Goal: Information Seeking & Learning: Learn about a topic

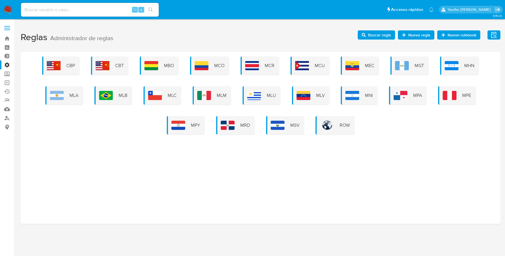
click at [306, 36] on h1 "Reglas Administrador de reglas Evidencias Nuevo rulebook Nueva regla Buscar reg…" at bounding box center [261, 38] width 480 height 20
click at [266, 96] on div "MLU" at bounding box center [262, 95] width 38 height 18
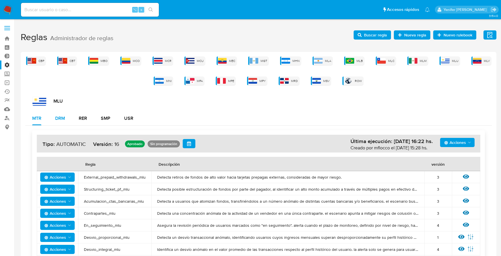
click at [63, 116] on div "DRM" at bounding box center [60, 118] width 10 height 5
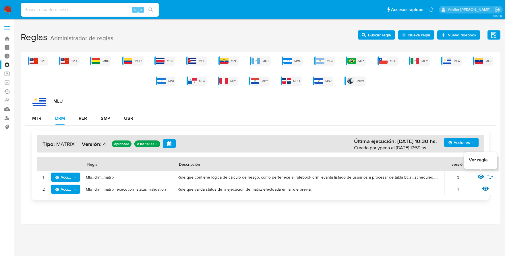
click at [480, 175] on icon at bounding box center [481, 177] width 6 height 6
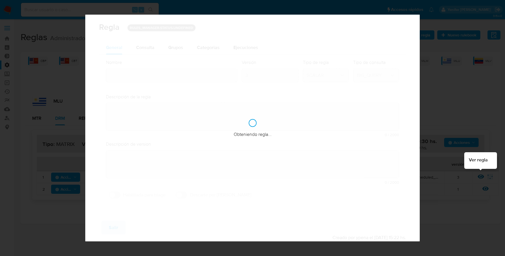
type input "Mlu_drm_matrix"
type textarea "Rule que contiene lógica de cálculo de riesgo. como pertenece al rulebook drm l…"
type textarea "Ppld-3541 - agregado de lógica para utilización de nueva marca de usuario repor…"
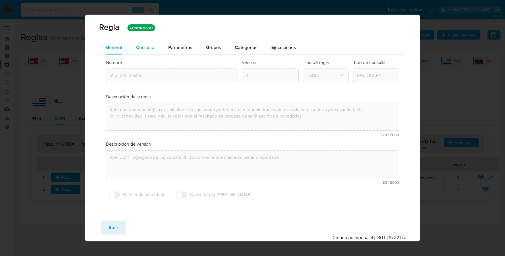
click at [152, 44] on span "Consulta" at bounding box center [145, 47] width 18 height 7
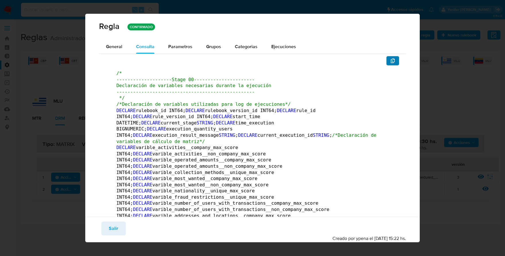
click at [391, 61] on icon "button" at bounding box center [393, 61] width 5 height 5
click at [104, 230] on button "Salir" at bounding box center [113, 229] width 24 height 14
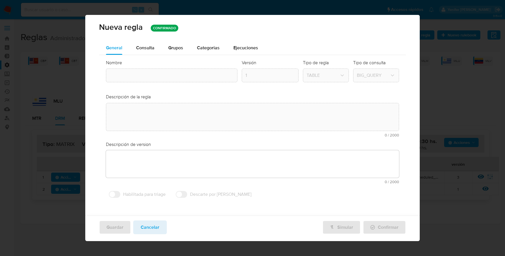
type textarea "Rule que contiene lógica de cálculo de riesgo. como pertenece al rulebook drm l…"
type textarea "Ppld-3541 - agregado de lógica para utilización de nueva marca de usuario repor…"
type input "Mlu_drm_matrix"
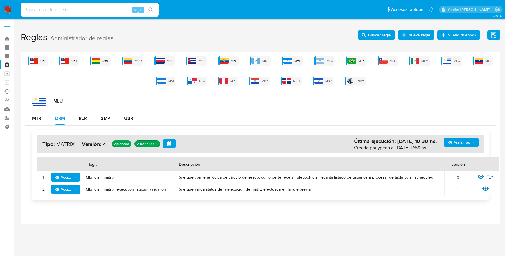
click at [338, 58] on div "CBP CBT MBO MCO MCR MCU MEC MGT MHN MLA MLB MLC MLM MLU MLV MNI MPA MPE MPY MRD…" at bounding box center [260, 71] width 471 height 29
click at [332, 59] on span "MLA" at bounding box center [330, 61] width 6 height 4
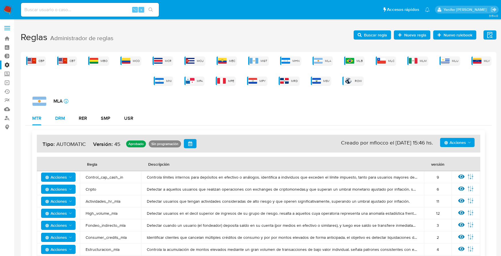
click at [61, 117] on div "DRM" at bounding box center [60, 118] width 10 height 5
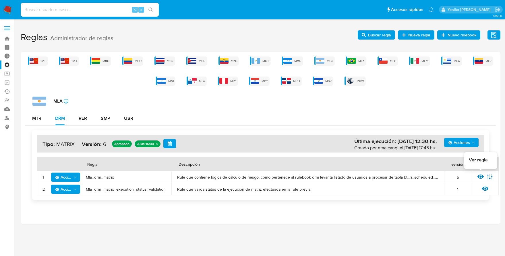
click at [480, 177] on icon at bounding box center [481, 177] width 6 height 4
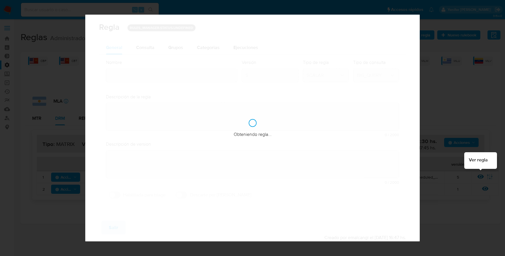
type input "Mla_drm_matrix"
type textarea "Rule que contiene lógica de cálculo de riesgo. como pertenece al rulebook drm l…"
type textarea "Cambio ppld-5771 - se agrega regla condicional para los que tengan marca de mos…"
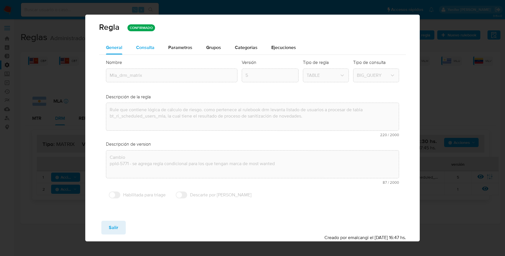
click at [145, 45] on span "Consulta" at bounding box center [145, 47] width 18 height 7
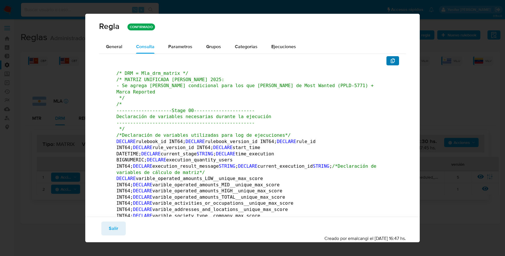
click at [391, 61] on icon "button" at bounding box center [393, 61] width 5 height 5
click at [119, 227] on button "Salir" at bounding box center [113, 229] width 24 height 14
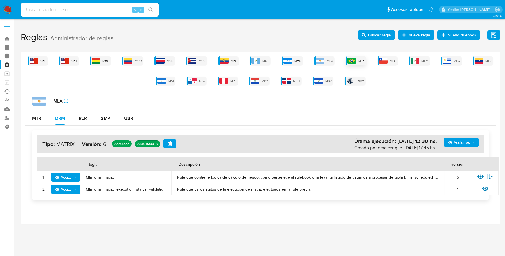
click at [352, 61] on img at bounding box center [352, 61] width 9 height 6
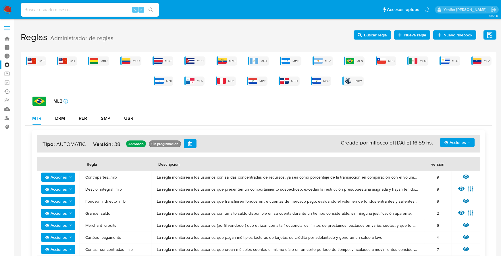
click at [61, 118] on div "DRM" at bounding box center [60, 118] width 10 height 5
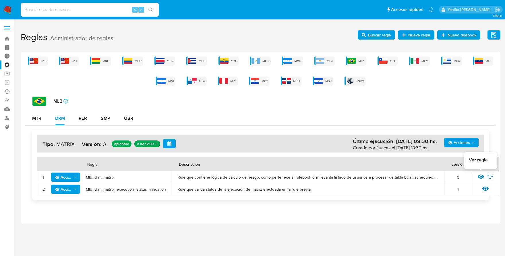
click at [483, 175] on icon at bounding box center [481, 177] width 6 height 6
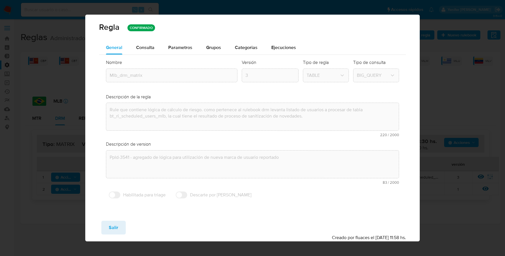
drag, startPoint x: 151, startPoint y: 46, endPoint x: 220, endPoint y: 116, distance: 98.7
click at [151, 46] on span "Consulta" at bounding box center [145, 47] width 18 height 7
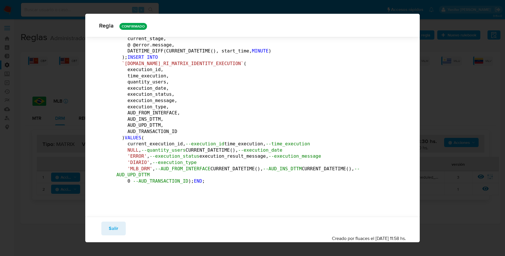
scroll to position [103641, 0]
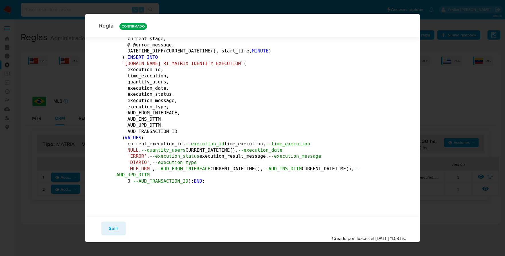
click at [103, 228] on button "Salir" at bounding box center [113, 229] width 24 height 14
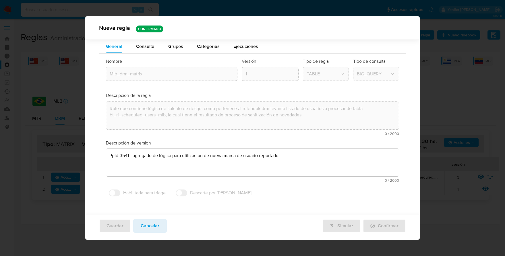
scroll to position [0, 0]
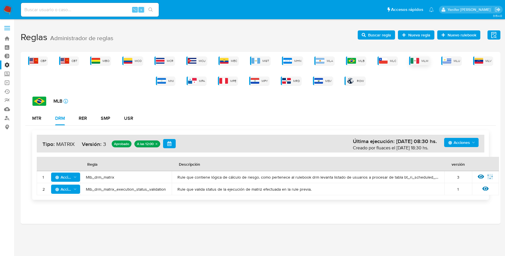
click at [424, 57] on div "MLM" at bounding box center [419, 61] width 21 height 9
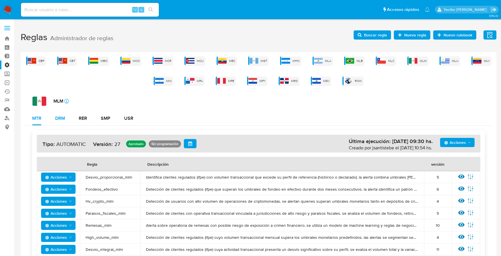
click at [59, 115] on div "DRM" at bounding box center [60, 119] width 10 height 14
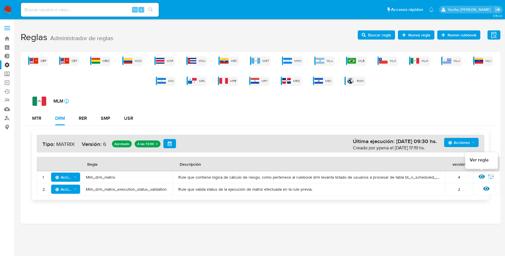
click at [481, 176] on icon at bounding box center [482, 177] width 6 height 6
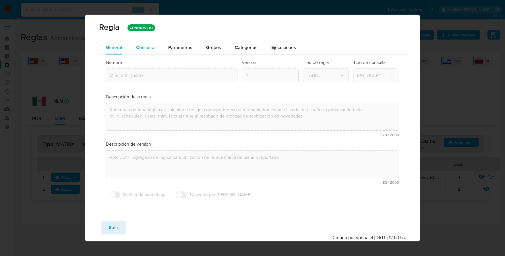
click at [135, 43] on button "Consulta" at bounding box center [145, 48] width 32 height 14
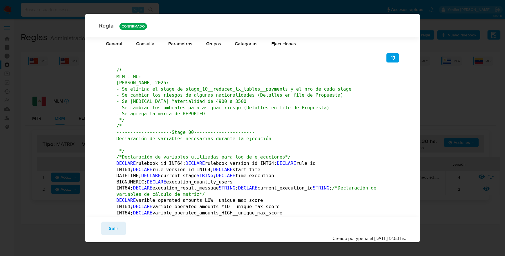
scroll to position [991, 0]
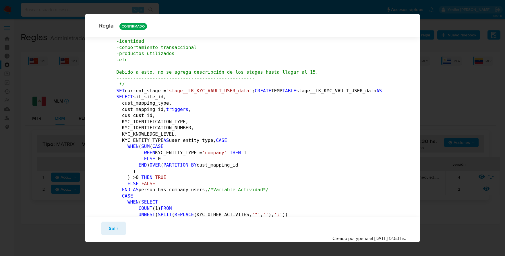
drag, startPoint x: 115, startPoint y: 108, endPoint x: 254, endPoint y: 151, distance: 145.9
drag, startPoint x: 268, startPoint y: 148, endPoint x: 101, endPoint y: 110, distance: 171.0
drag, startPoint x: 115, startPoint y: 109, endPoint x: 261, endPoint y: 140, distance: 148.9
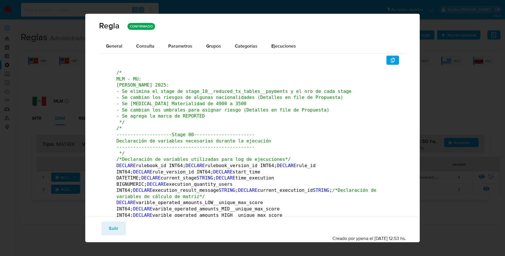
scroll to position [0, 0]
click at [391, 60] on icon "button" at bounding box center [393, 61] width 5 height 5
